Goal: Task Accomplishment & Management: Use online tool/utility

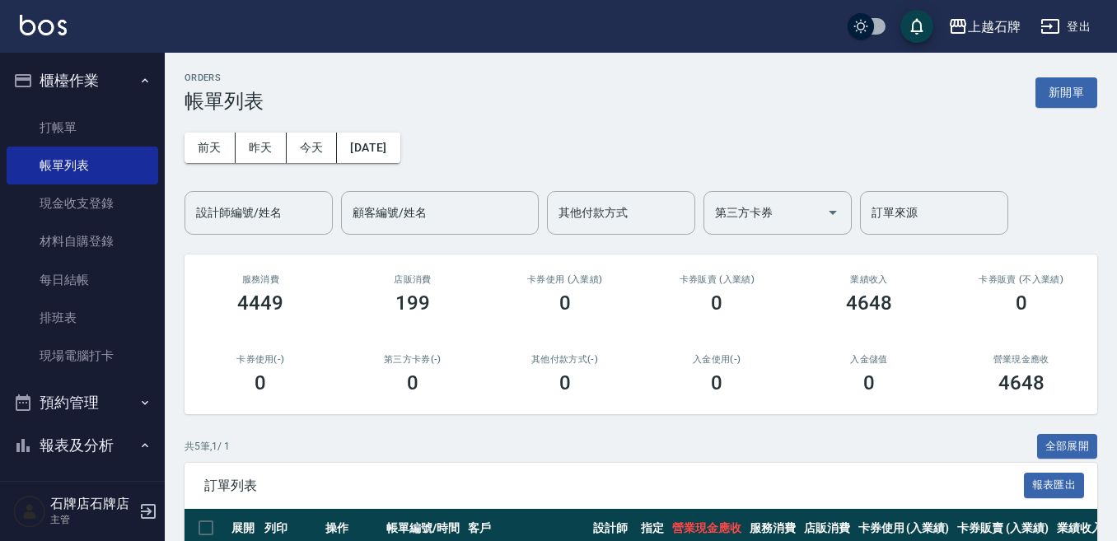
scroll to position [247, 0]
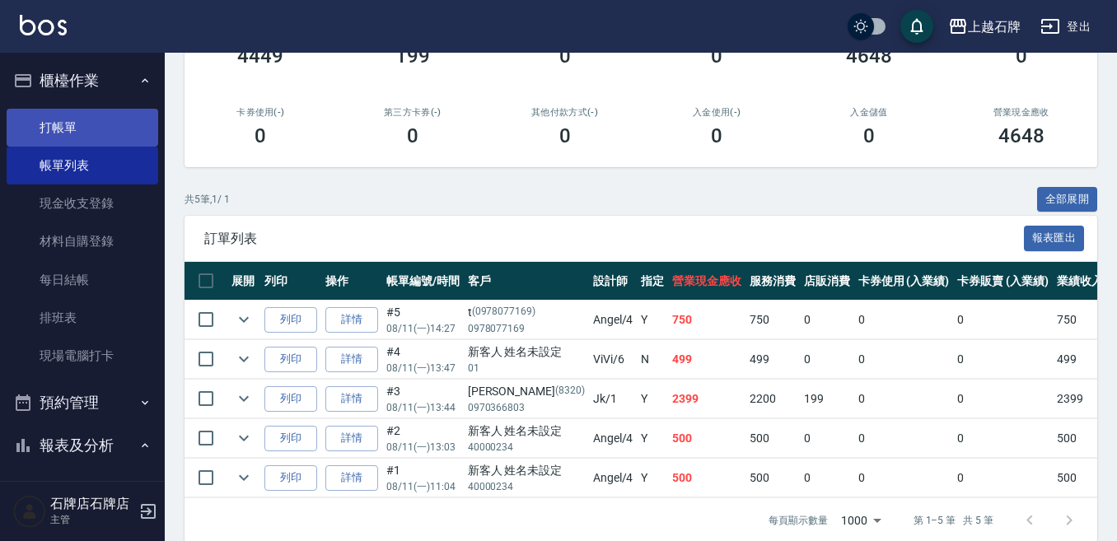
click at [80, 142] on link "打帳單" at bounding box center [83, 128] width 152 height 38
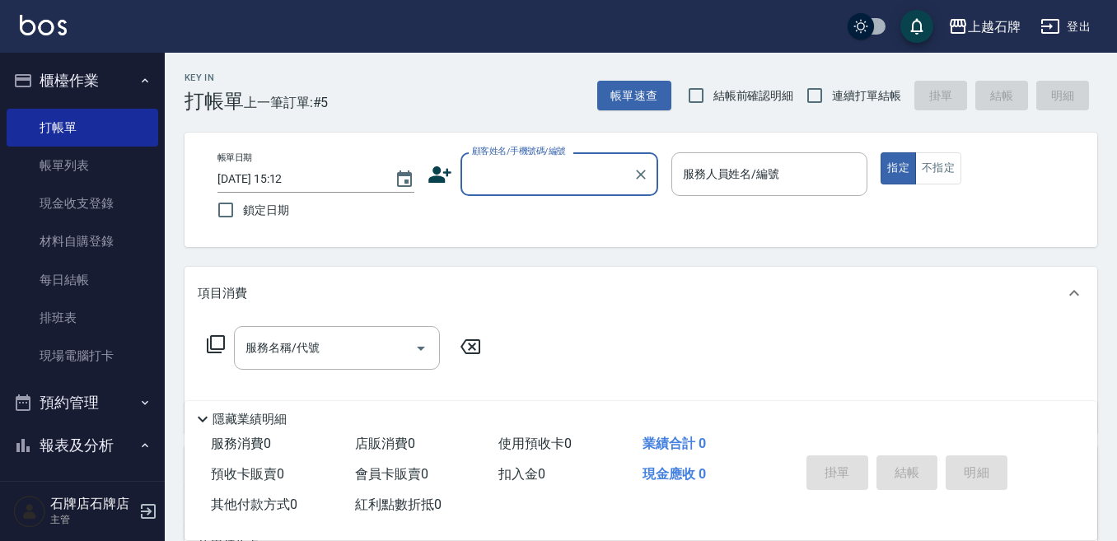
click at [591, 162] on input "顧客姓名/手機號碼/編號" at bounding box center [547, 174] width 158 height 29
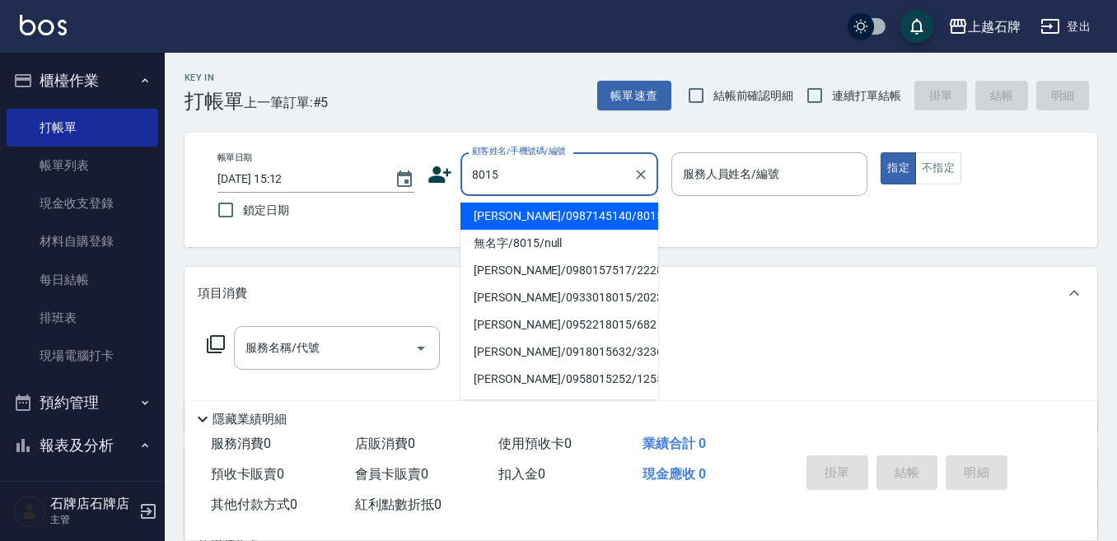
click at [534, 218] on li "[PERSON_NAME]/0987145140/8015" at bounding box center [559, 216] width 198 height 27
type input "[PERSON_NAME]/0987145140/8015"
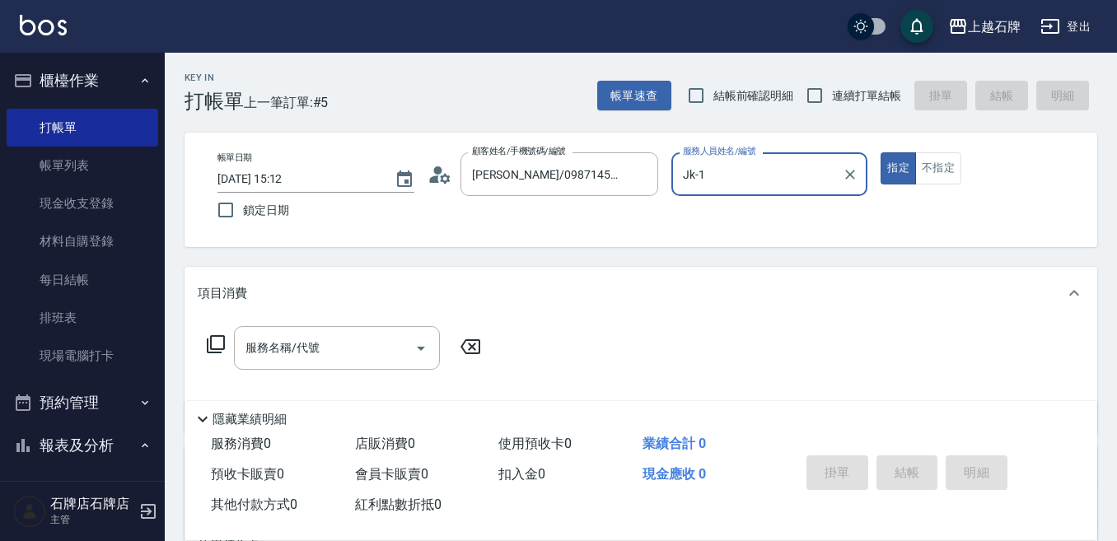
type input "Jk-1"
click at [333, 349] on input "服務名稱/代號" at bounding box center [324, 347] width 166 height 29
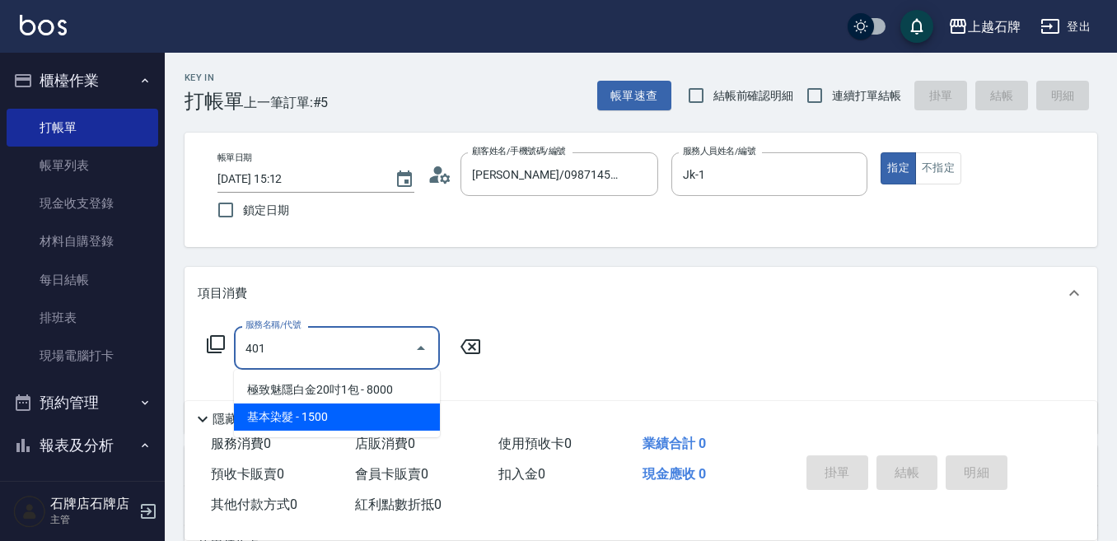
click at [367, 419] on span "基本染髮 - 1500" at bounding box center [337, 416] width 206 height 27
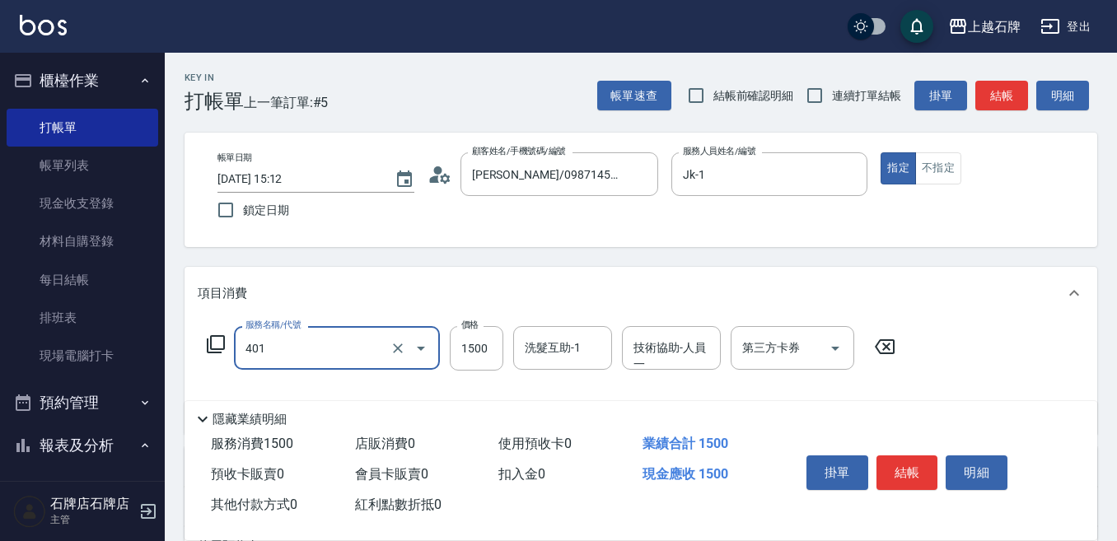
type input "基本染髮(401)"
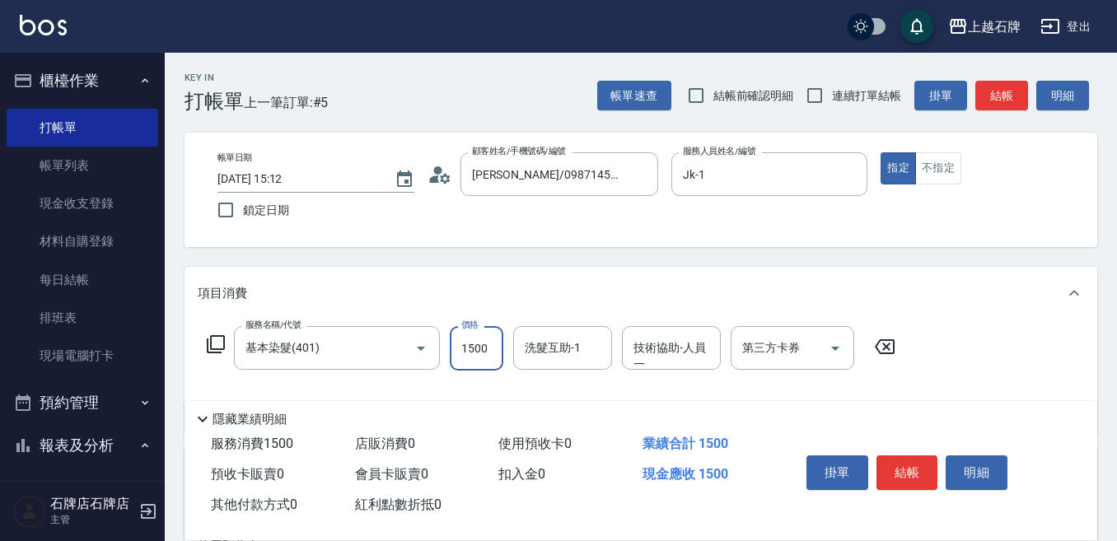
click at [497, 360] on input "1500" at bounding box center [477, 348] width 54 height 44
type input "2499"
click at [586, 336] on input "洗髮互助-1" at bounding box center [562, 347] width 84 height 29
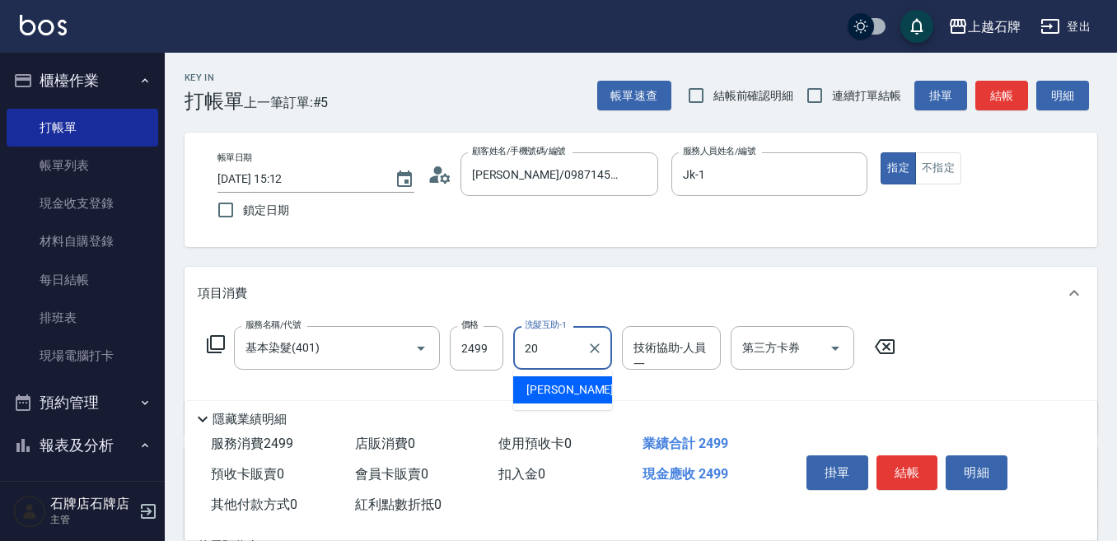
click at [525, 385] on div "[PERSON_NAME] -20" at bounding box center [562, 389] width 99 height 27
type input "[PERSON_NAME]-20"
click at [886, 455] on button "結帳" at bounding box center [907, 472] width 62 height 35
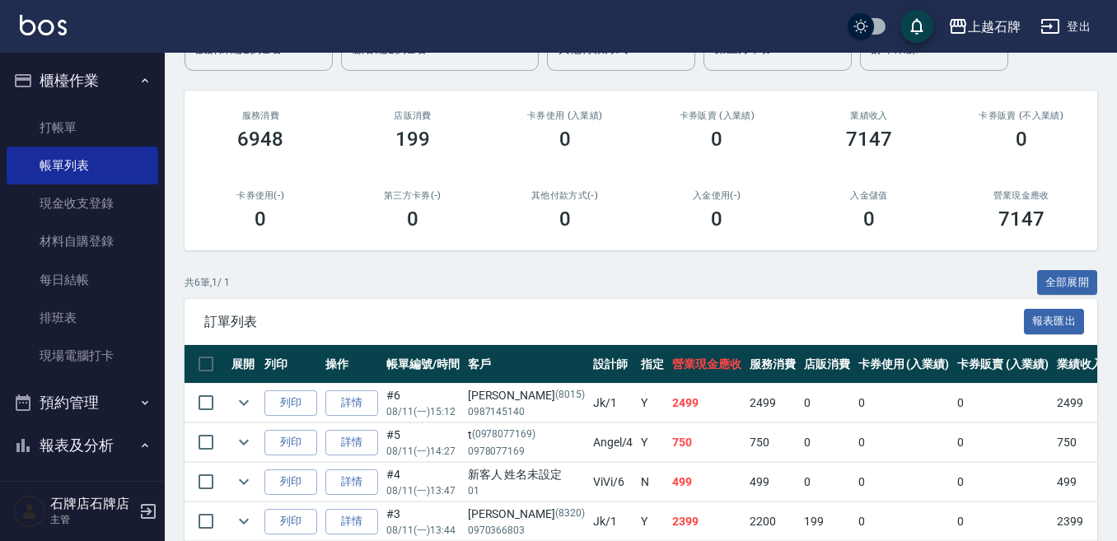
scroll to position [165, 0]
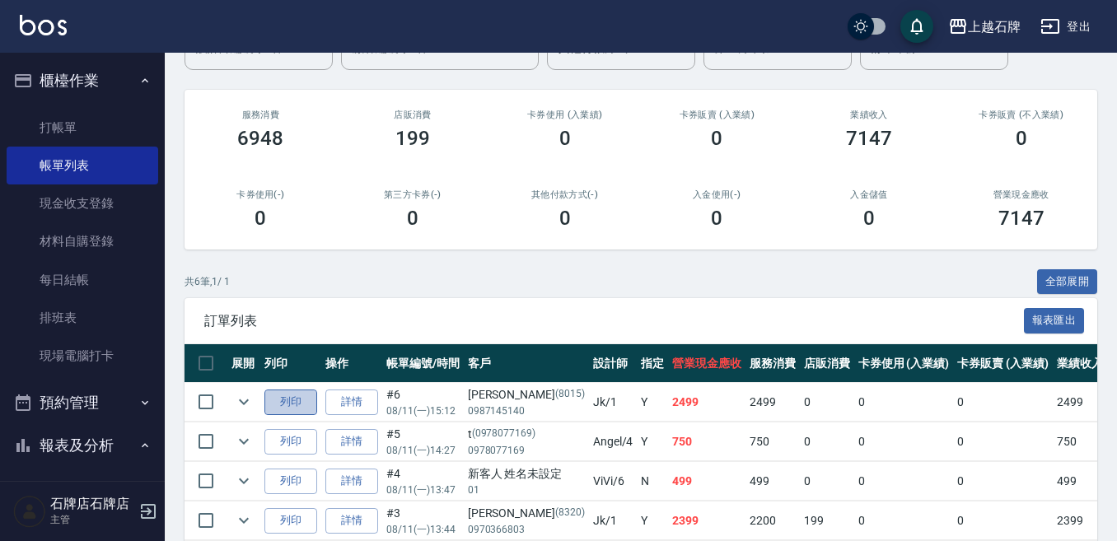
drag, startPoint x: 293, startPoint y: 392, endPoint x: 303, endPoint y: 387, distance: 11.0
click at [292, 391] on button "列印" at bounding box center [290, 402] width 53 height 26
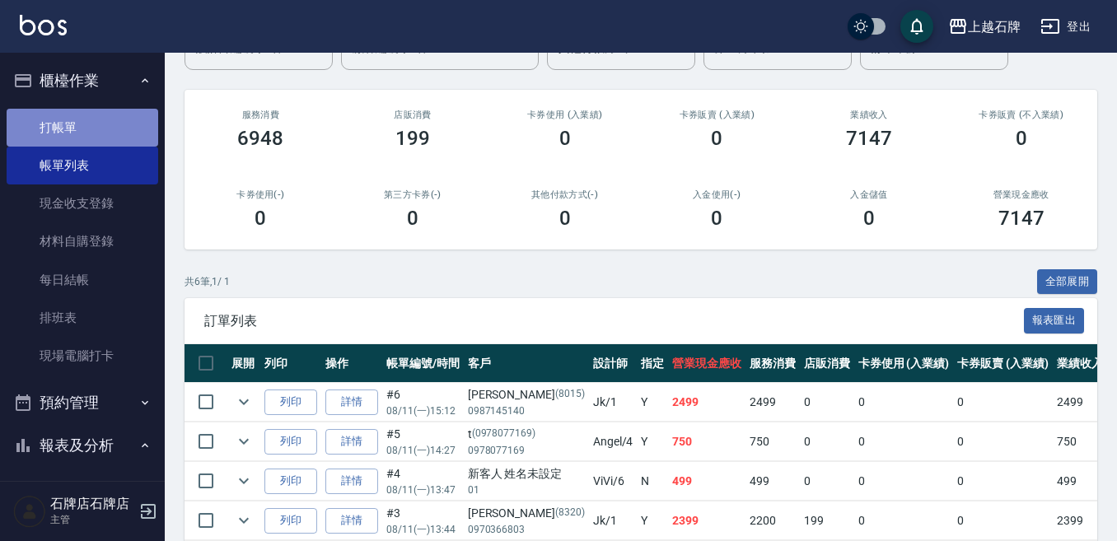
click at [82, 128] on link "打帳單" at bounding box center [83, 128] width 152 height 38
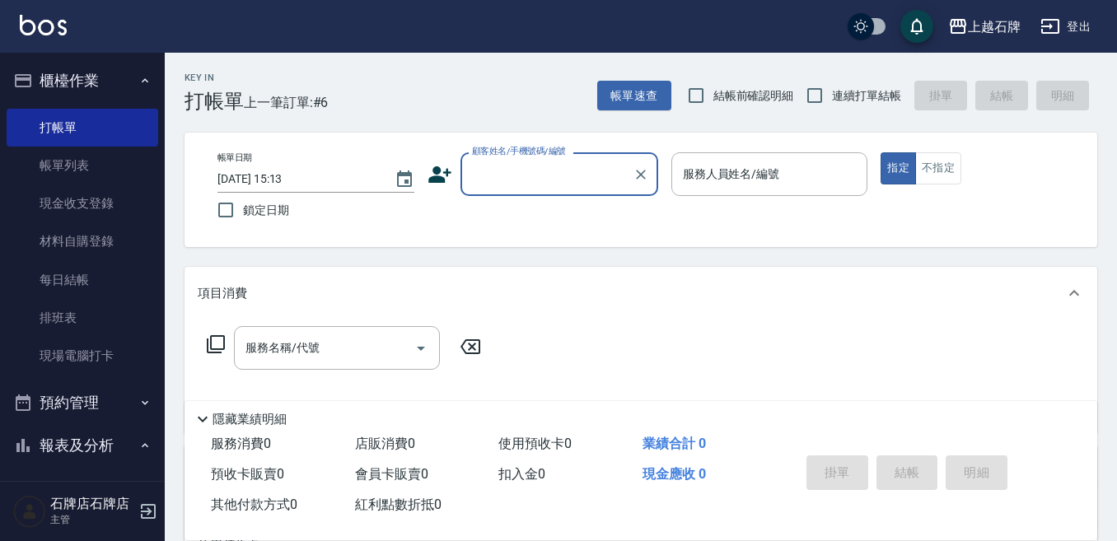
click at [506, 183] on input "顧客姓名/手機號碼/編號" at bounding box center [547, 174] width 158 height 29
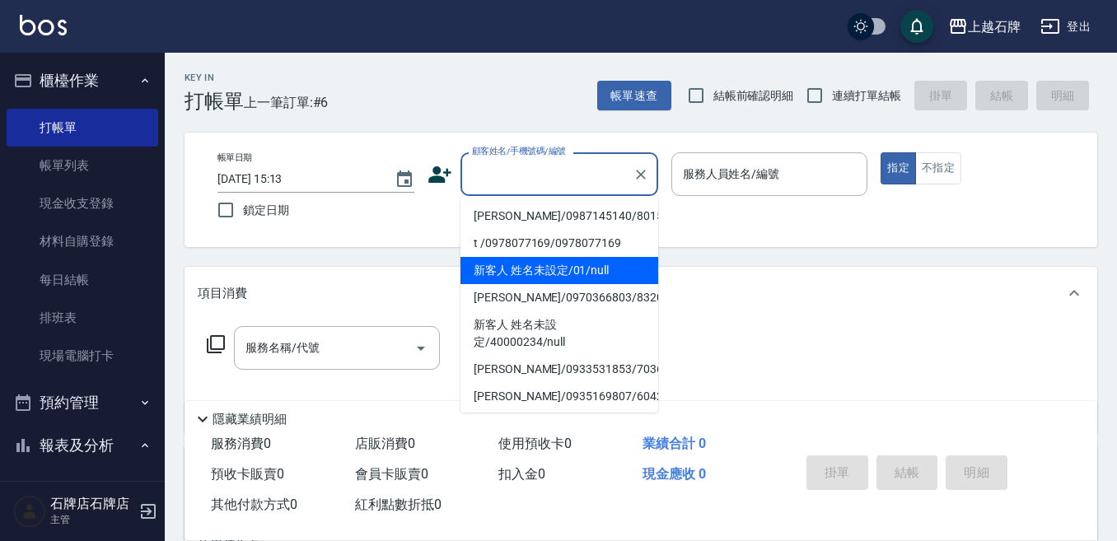
click at [568, 265] on li "新客人 姓名未設定/01/null" at bounding box center [559, 270] width 198 height 27
type input "新客人 姓名未設定/01/null"
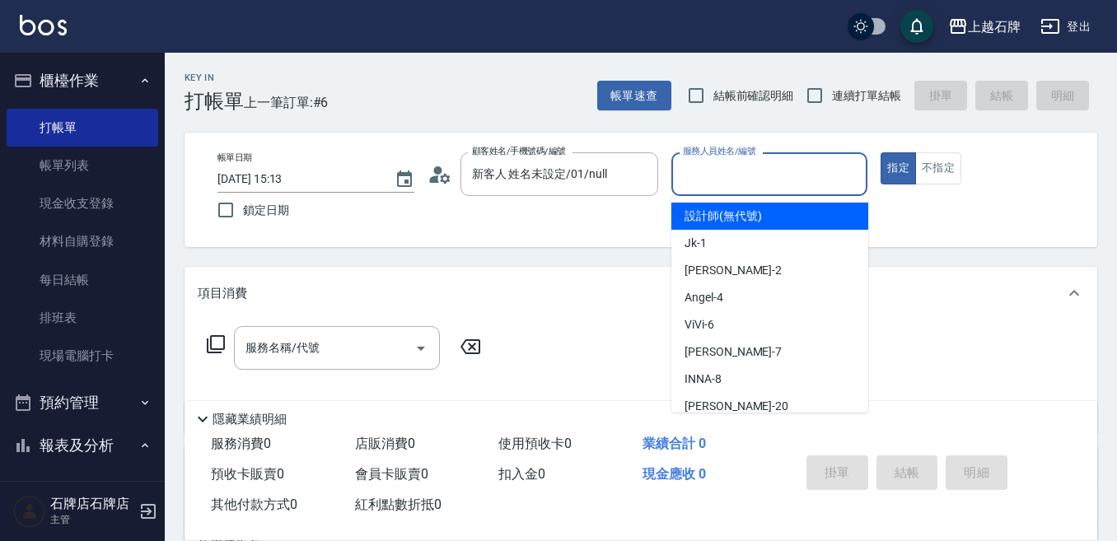
click at [752, 183] on input "服務人員姓名/編號" at bounding box center [769, 174] width 182 height 29
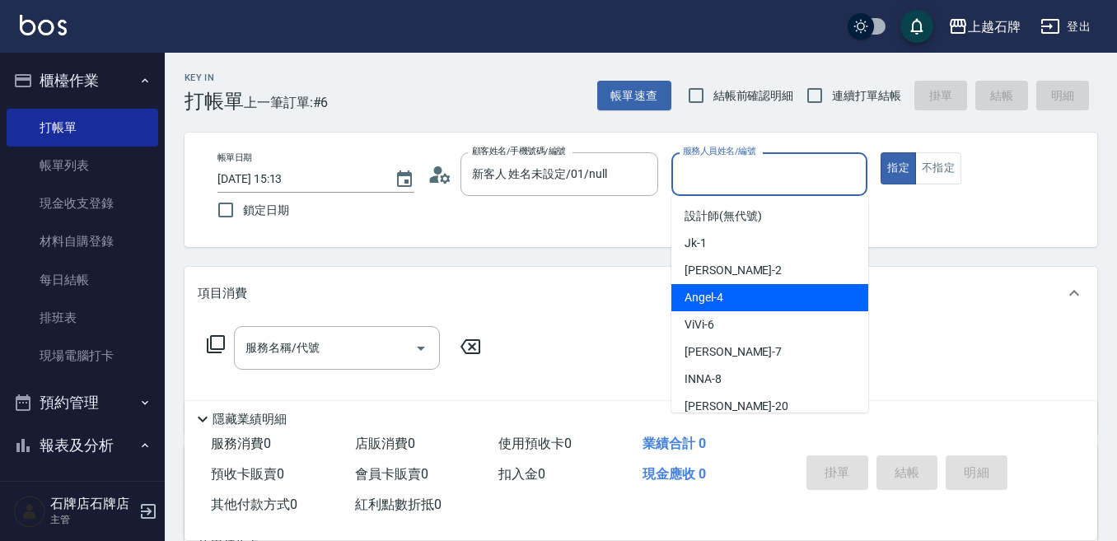
click at [753, 294] on div "[PERSON_NAME] -4" at bounding box center [769, 297] width 197 height 27
type input "[PERSON_NAME]-4"
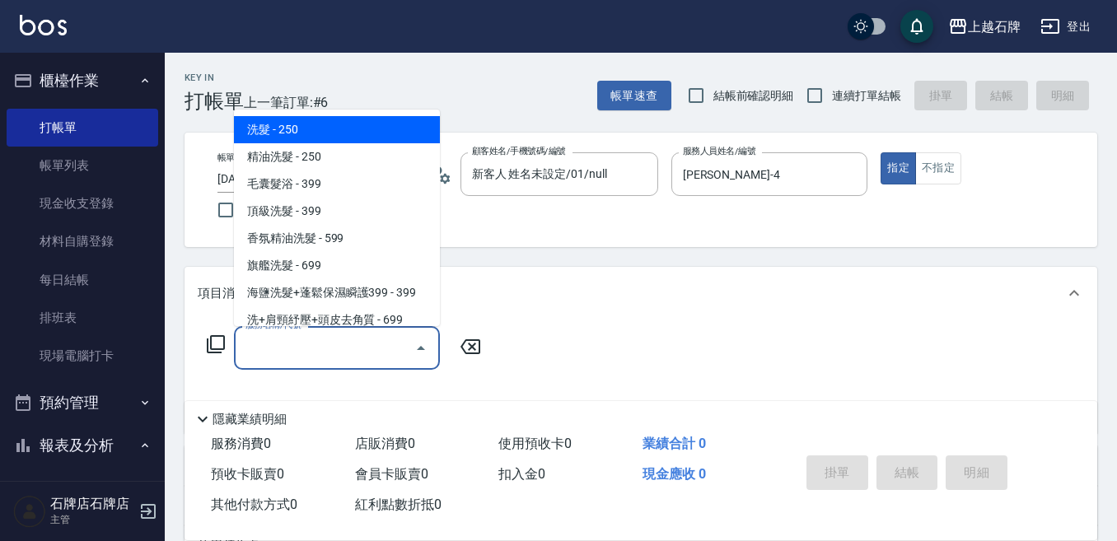
click at [379, 347] on input "服務名稱/代號" at bounding box center [324, 347] width 166 height 29
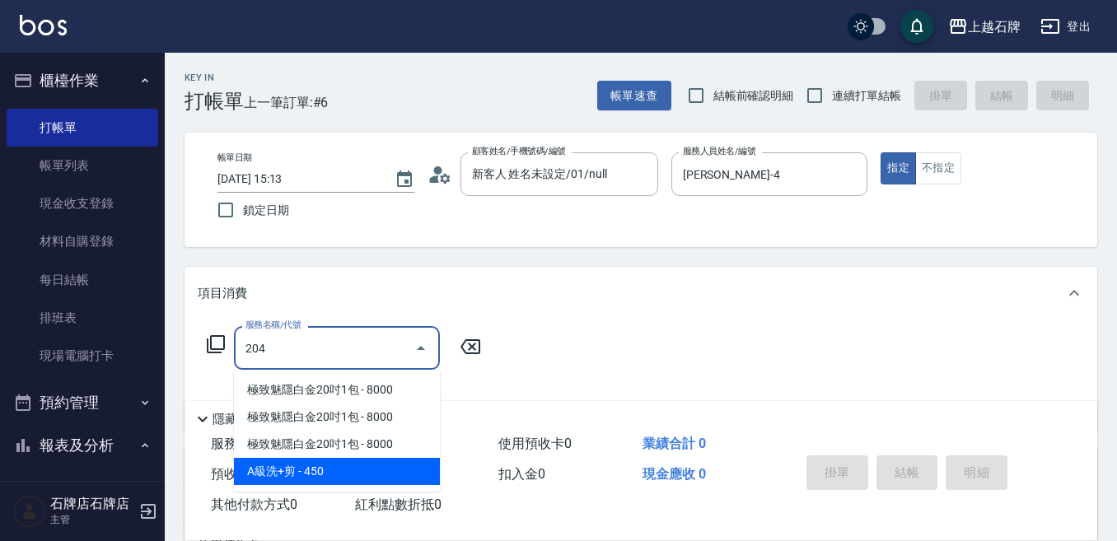
drag, startPoint x: 403, startPoint y: 467, endPoint x: 408, endPoint y: 474, distance: 8.9
click at [405, 468] on span "A級洗+剪 - 450" at bounding box center [337, 471] width 206 height 27
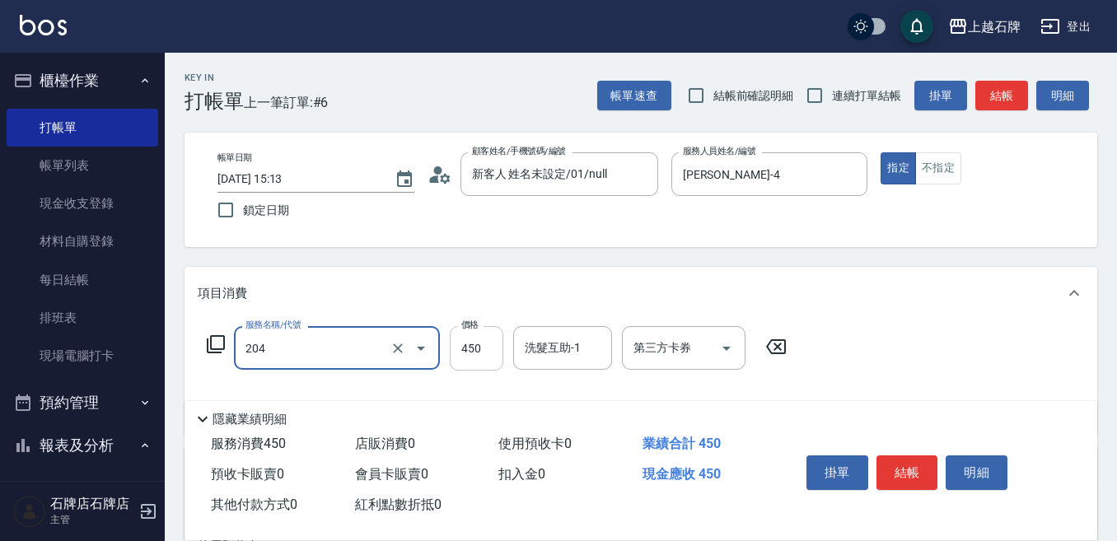
type input "A級洗+剪(204)"
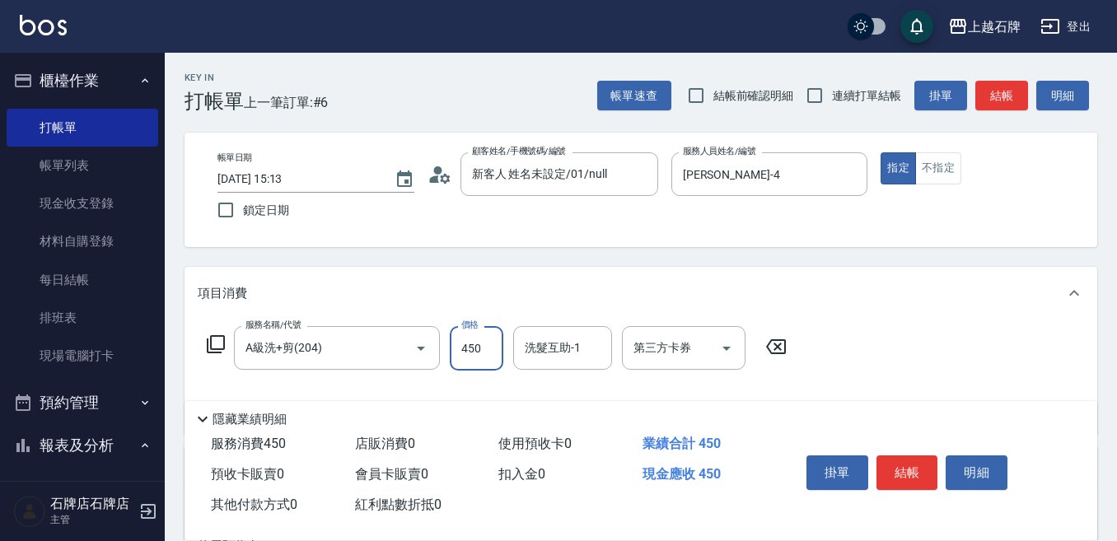
click at [475, 352] on input "450" at bounding box center [477, 348] width 54 height 44
type input "499"
click at [954, 160] on button "不指定" at bounding box center [938, 168] width 46 height 32
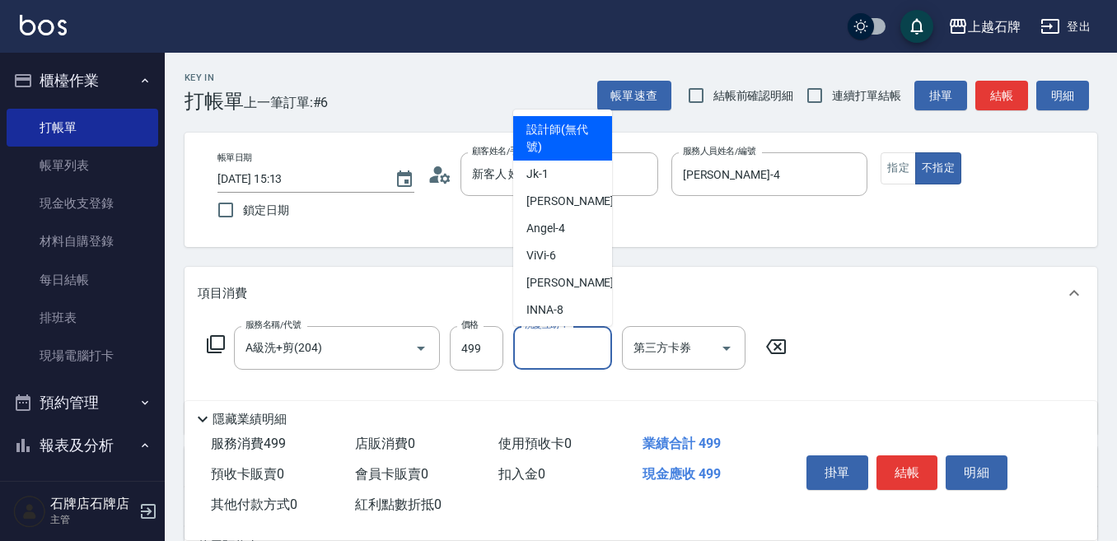
click at [560, 358] on input "洗髮互助-1" at bounding box center [562, 347] width 84 height 29
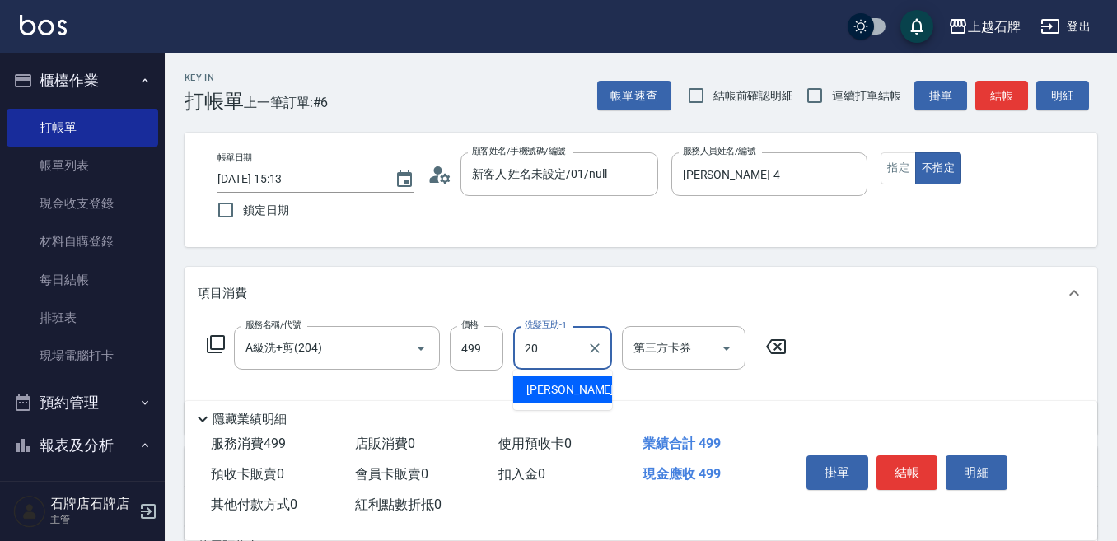
click at [540, 395] on span "[PERSON_NAME] -20" at bounding box center [578, 389] width 104 height 17
type input "[PERSON_NAME]-20"
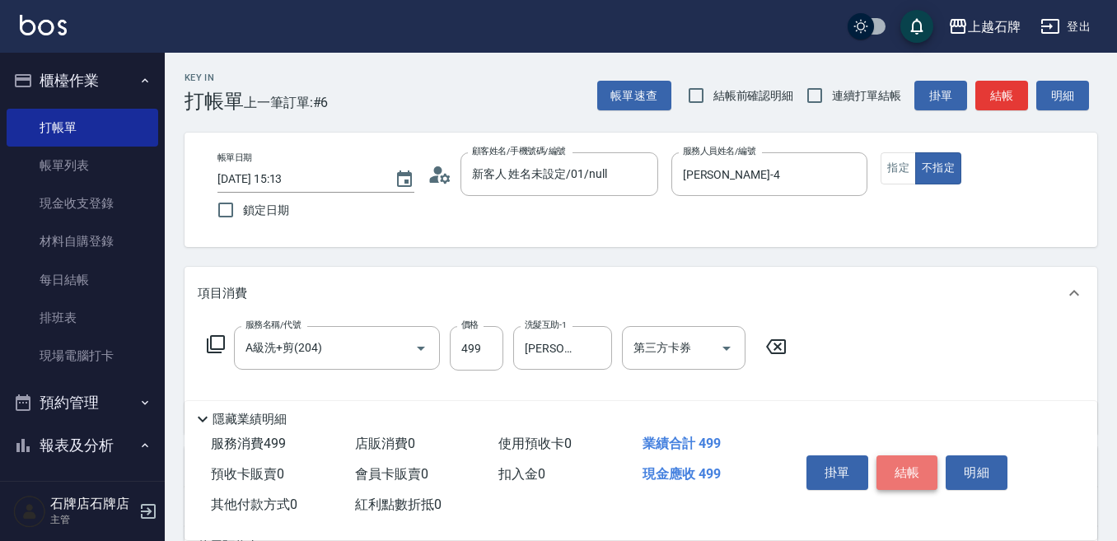
click at [913, 461] on button "結帳" at bounding box center [907, 472] width 62 height 35
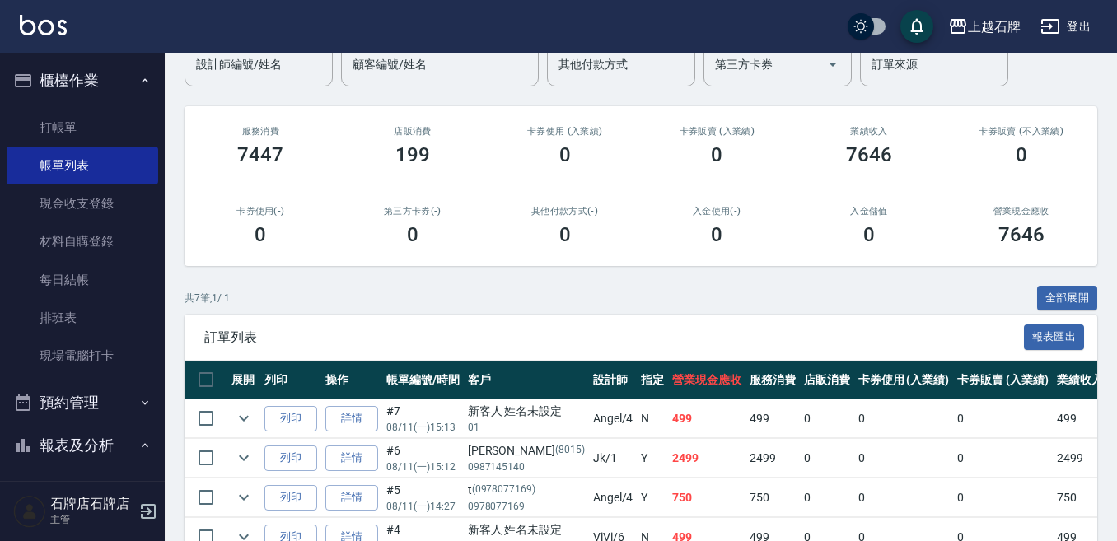
scroll to position [165, 0]
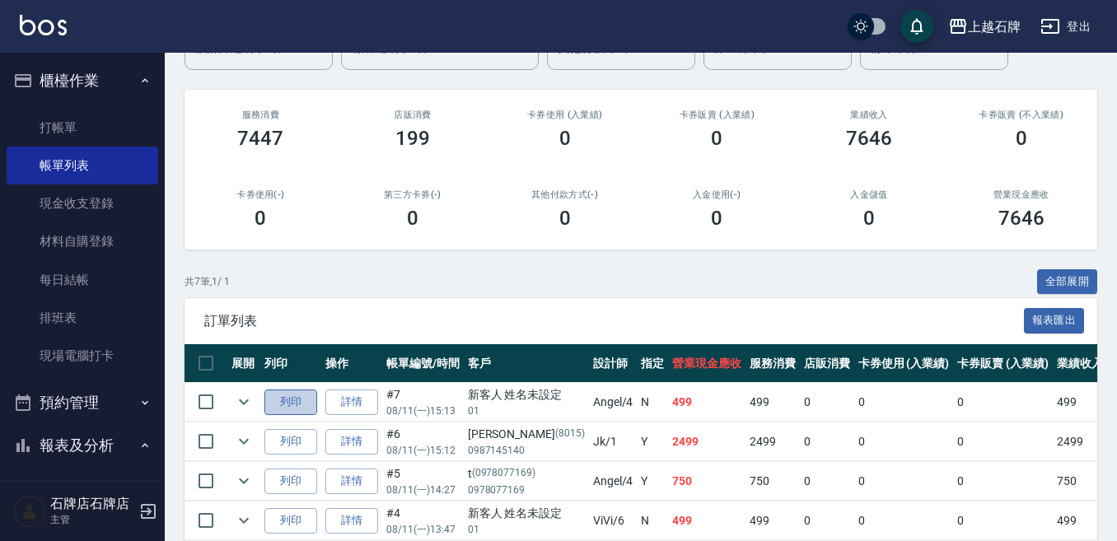
click at [287, 403] on button "列印" at bounding box center [290, 402] width 53 height 26
